Goal: Download file/media

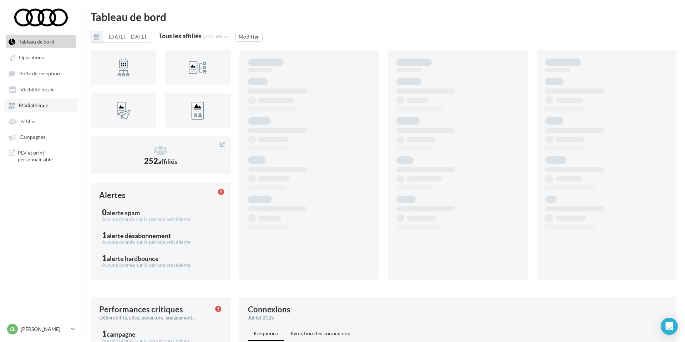
click at [37, 109] on span "Médiathèque" at bounding box center [33, 105] width 29 height 6
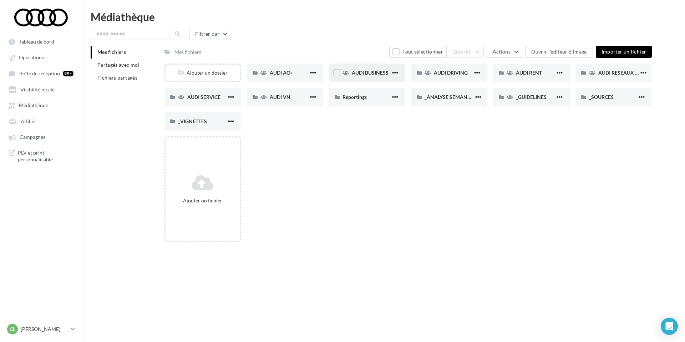
click at [378, 67] on div "AUDI BUSINESS" at bounding box center [367, 73] width 76 height 19
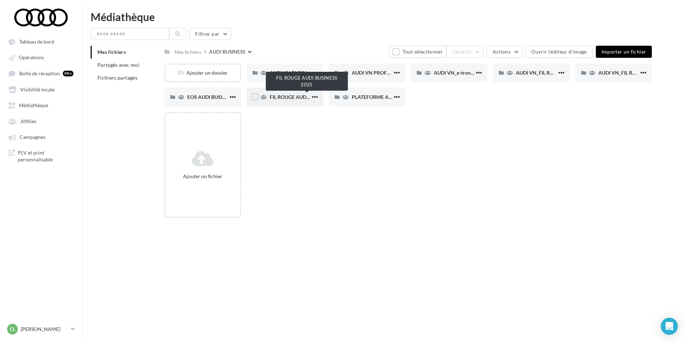
click at [296, 97] on span "FIL ROUGE AUDI BUSINESS 2025" at bounding box center [307, 97] width 75 height 6
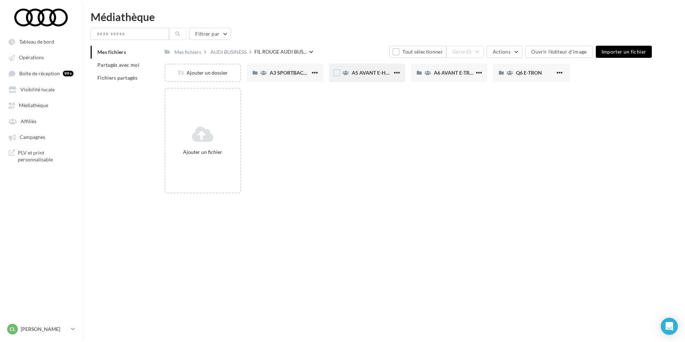
click at [361, 76] on div "A5 AVANT E-HYBRID" at bounding box center [367, 73] width 76 height 19
click at [361, 76] on div "VOL" at bounding box center [367, 73] width 76 height 19
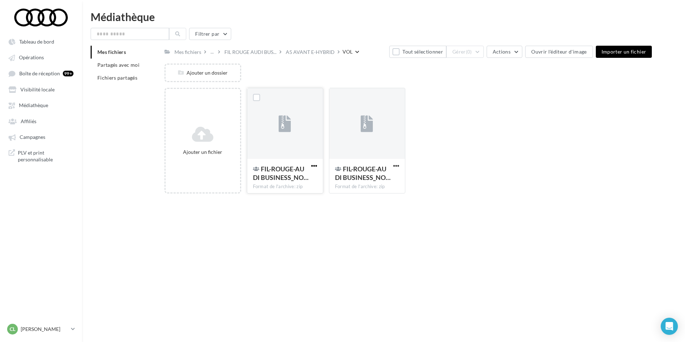
click at [315, 165] on span "button" at bounding box center [314, 166] width 6 height 6
click at [257, 89] on div at bounding box center [256, 97] width 19 height 19
click at [257, 94] on label at bounding box center [256, 97] width 7 height 7
click at [337, 99] on label at bounding box center [338, 97] width 7 height 7
click at [487, 54] on div "Tout désélectionner Gérer (2) Actions Ouvrir l'éditeur d'image Importer un fich…" at bounding box center [518, 52] width 268 height 12
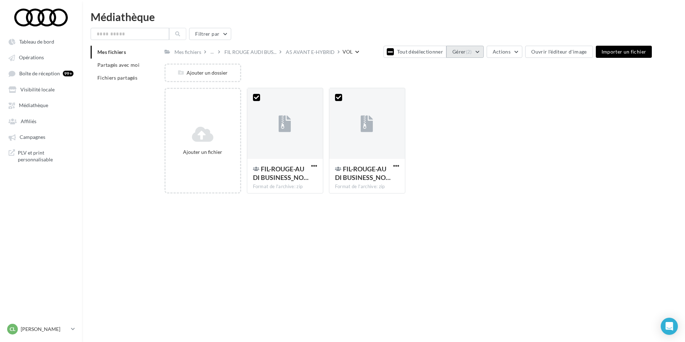
click at [478, 52] on button "Gérer (2)" at bounding box center [465, 52] width 37 height 12
click at [448, 90] on button "Télécharger" at bounding box center [448, 87] width 71 height 19
